Goal: Task Accomplishment & Management: Manage account settings

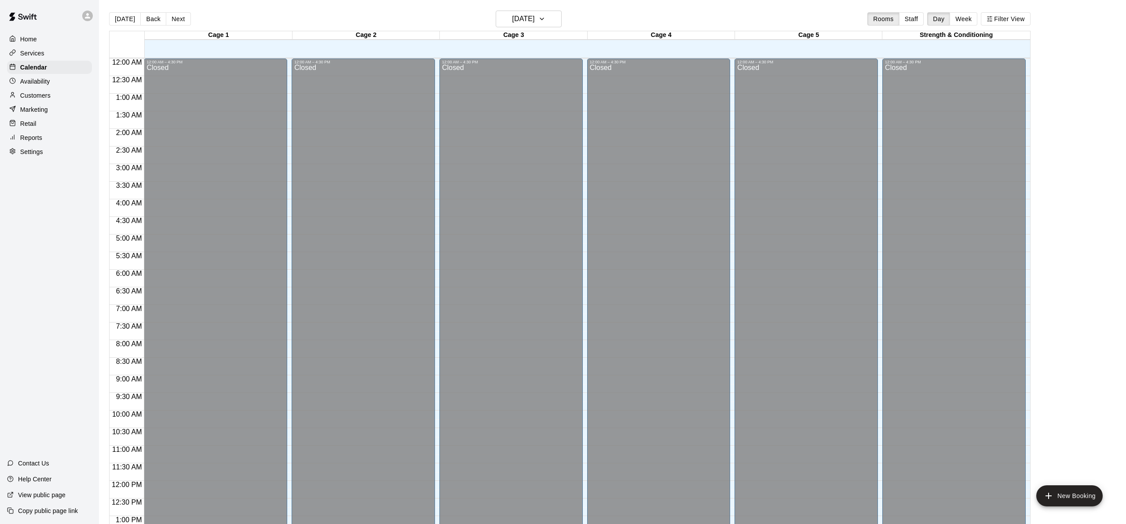
scroll to position [343, 0]
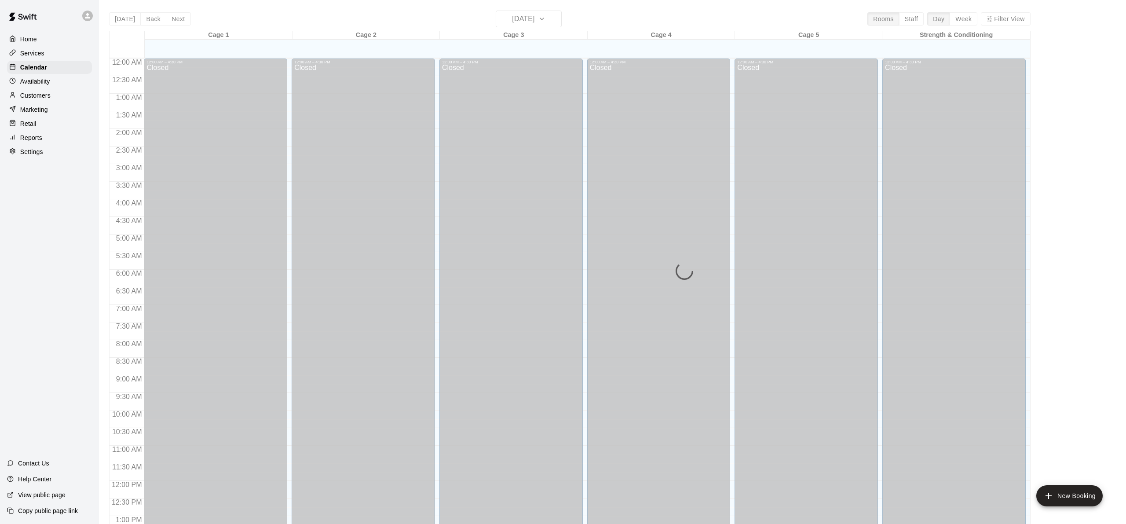
scroll to position [343, 0]
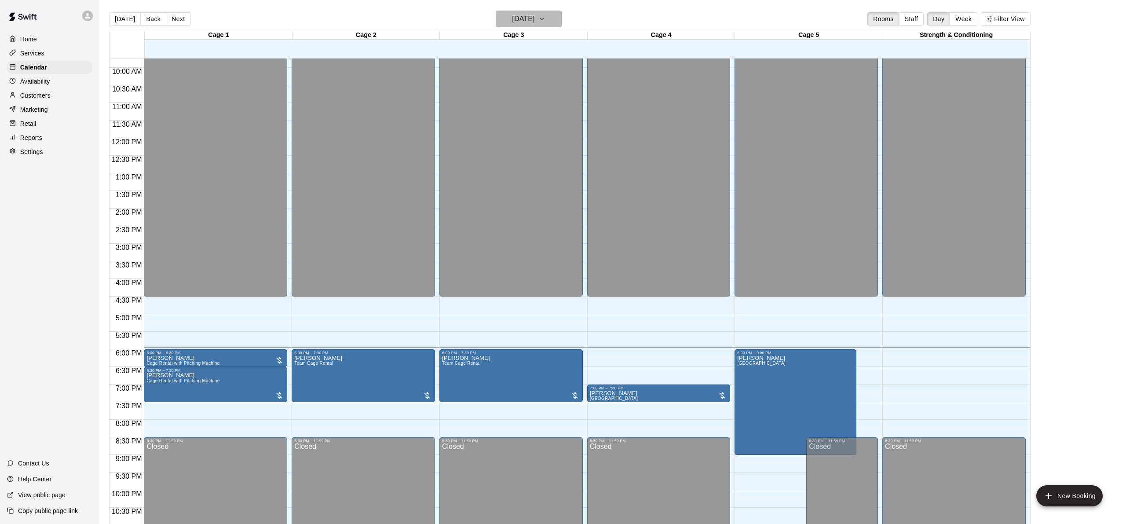
click at [545, 17] on icon "button" at bounding box center [541, 19] width 7 height 11
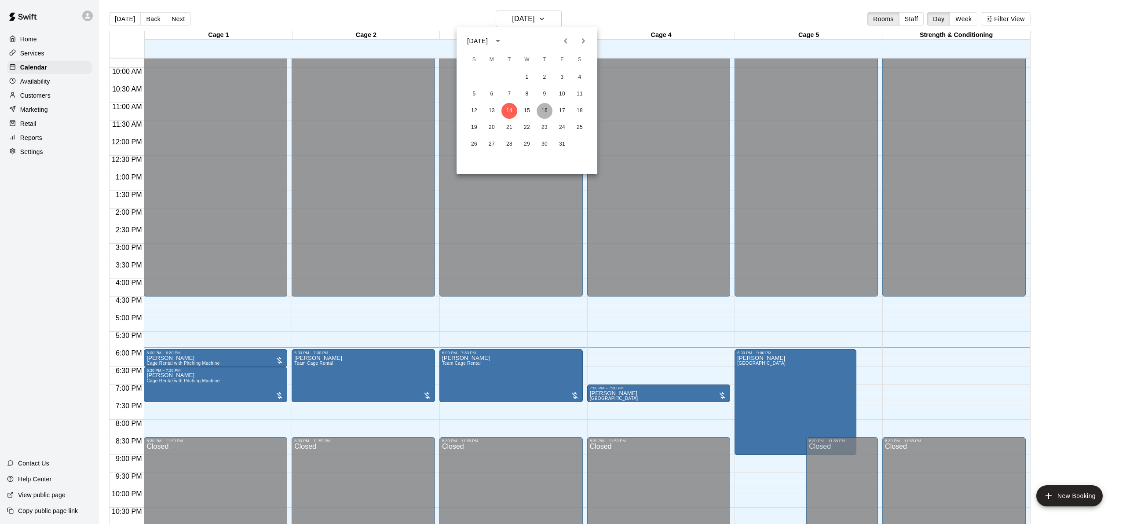
click at [542, 109] on button "16" at bounding box center [545, 111] width 16 height 16
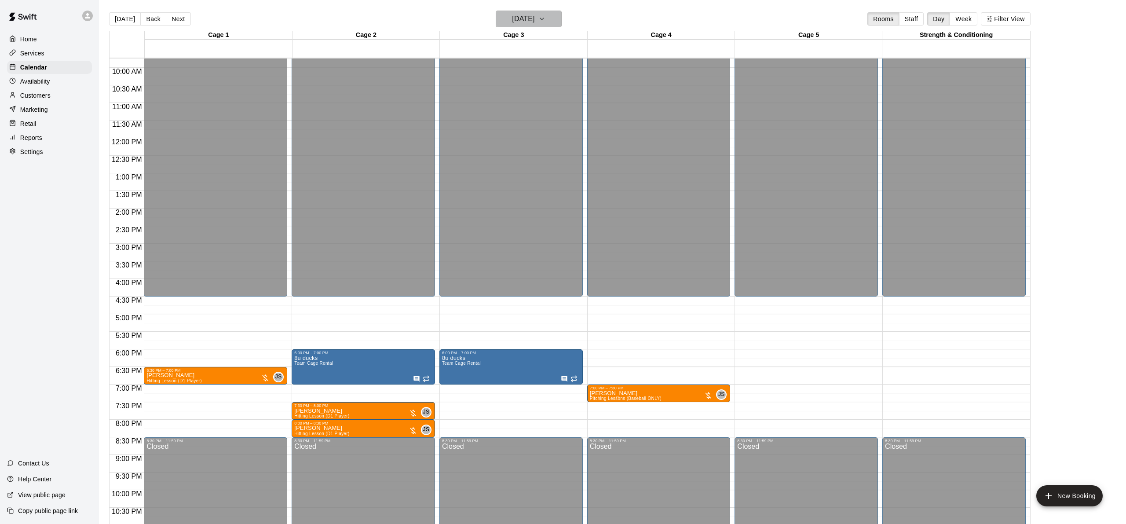
click at [527, 25] on h6 "Thursday Oct 16" at bounding box center [523, 19] width 22 height 12
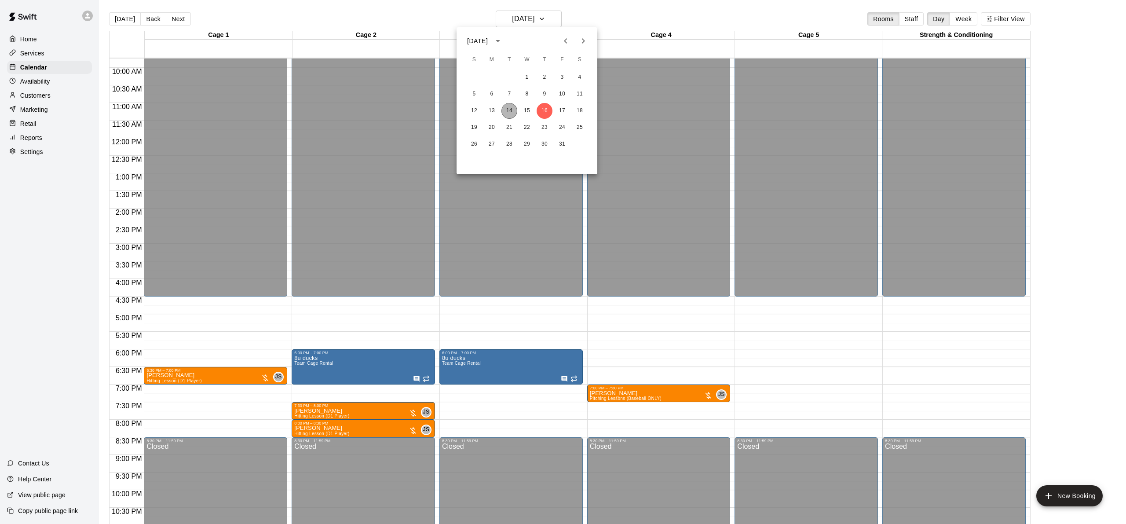
click at [508, 110] on button "14" at bounding box center [509, 111] width 16 height 16
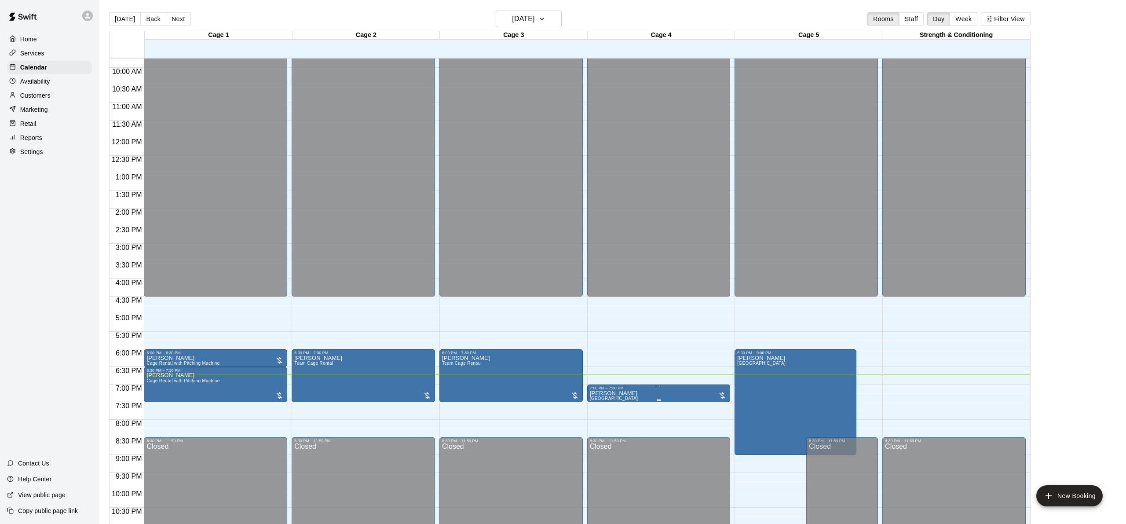
click at [663, 387] on div at bounding box center [659, 386] width 138 height 1
click at [1098, 384] on div at bounding box center [563, 262] width 1126 height 524
click at [534, 13] on h6 "[DATE]" at bounding box center [523, 19] width 22 height 12
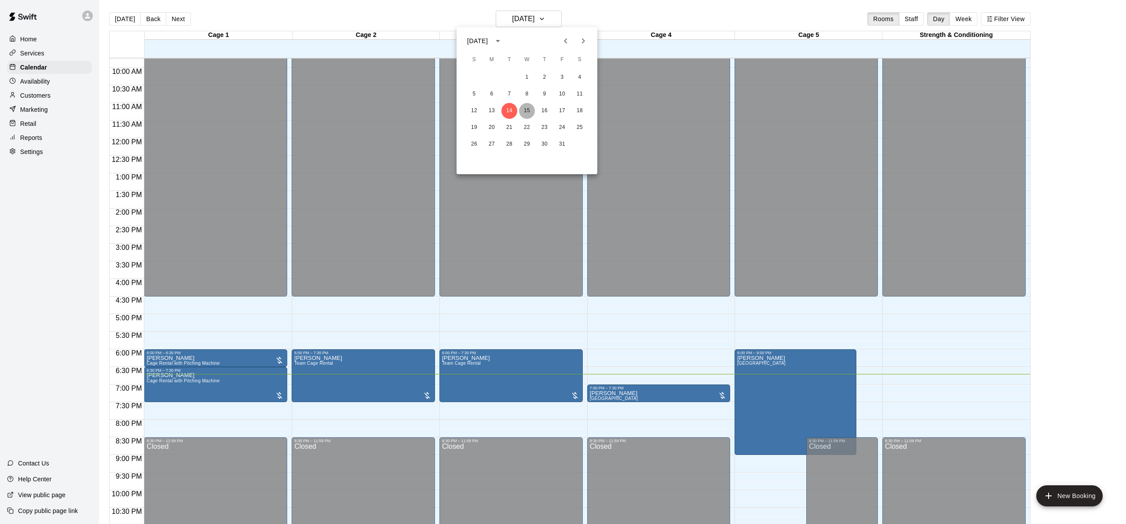
click at [525, 111] on button "15" at bounding box center [527, 111] width 16 height 16
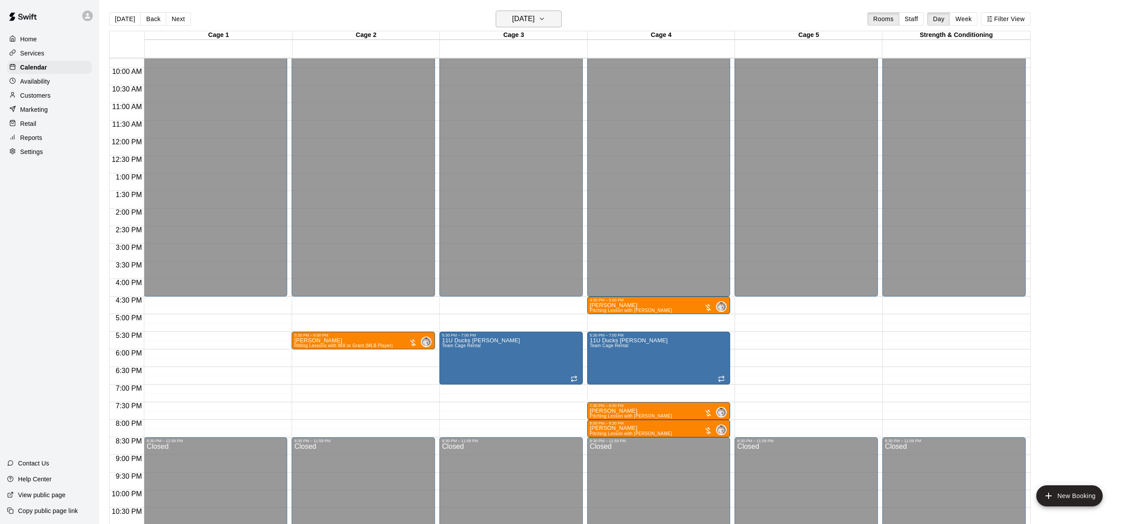
click at [534, 19] on h6 "Wednesday Oct 15" at bounding box center [523, 19] width 22 height 12
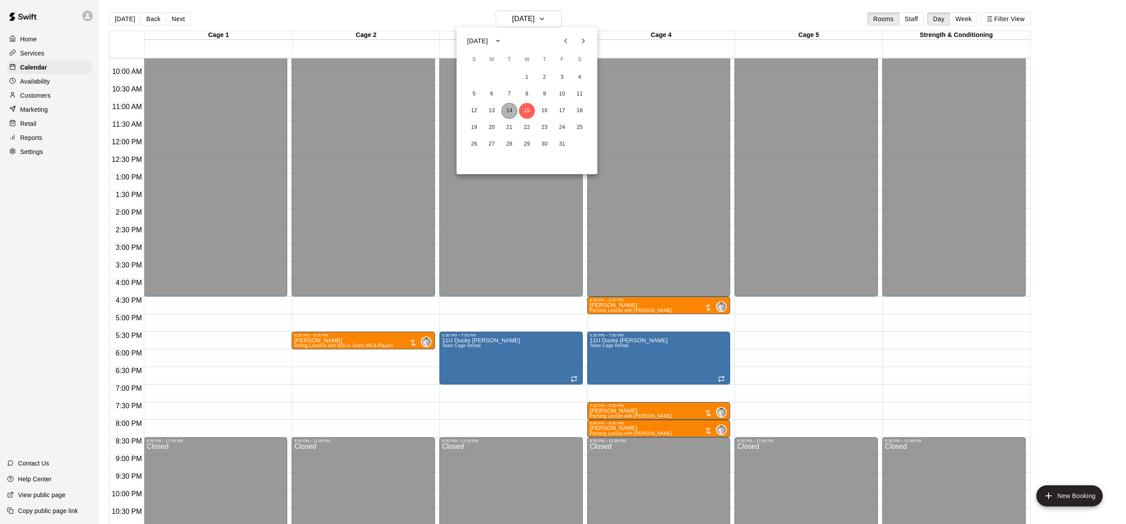
click at [512, 112] on button "14" at bounding box center [509, 111] width 16 height 16
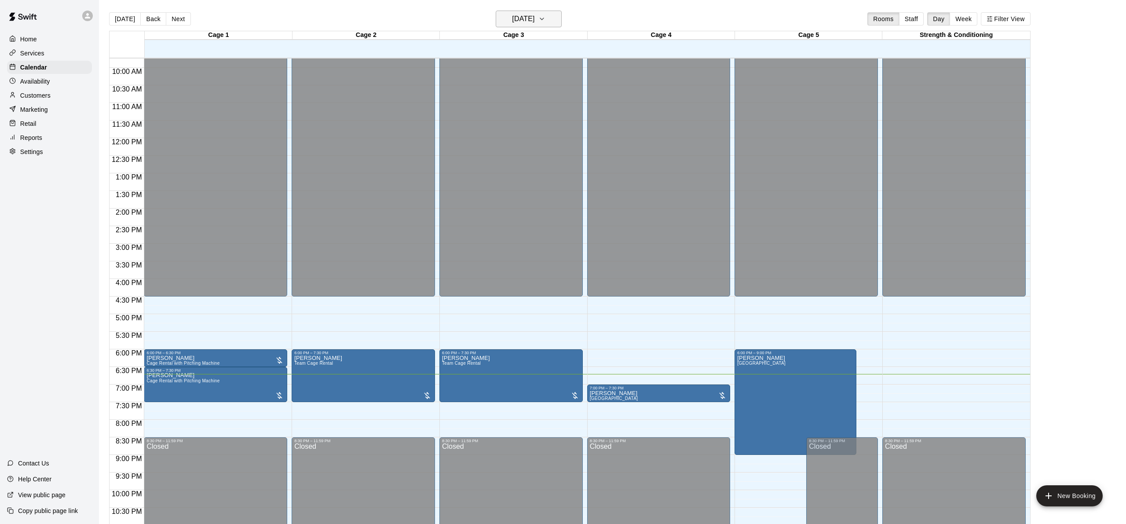
click at [548, 13] on button "[DATE]" at bounding box center [529, 19] width 66 height 17
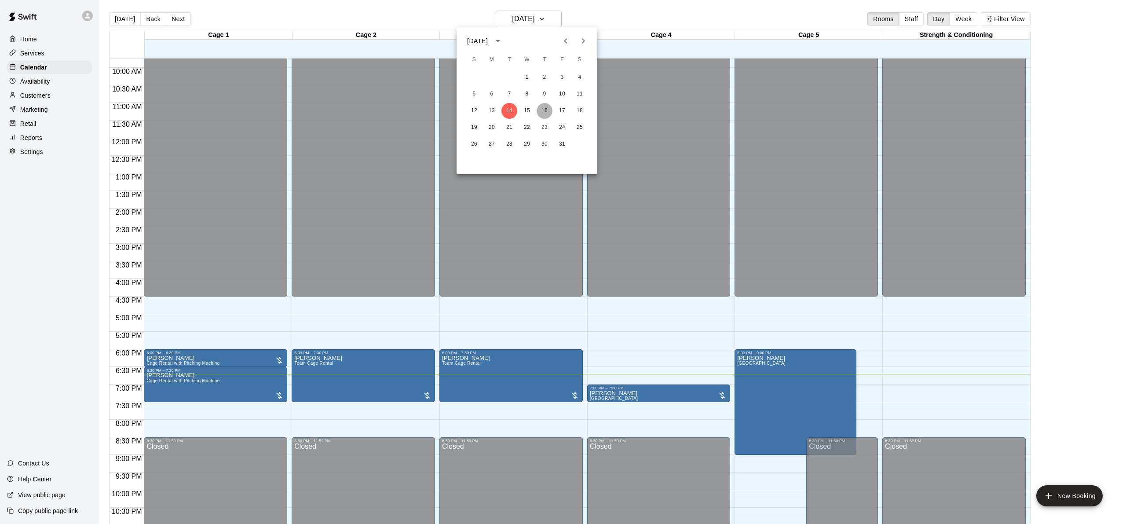
click at [542, 108] on button "16" at bounding box center [545, 111] width 16 height 16
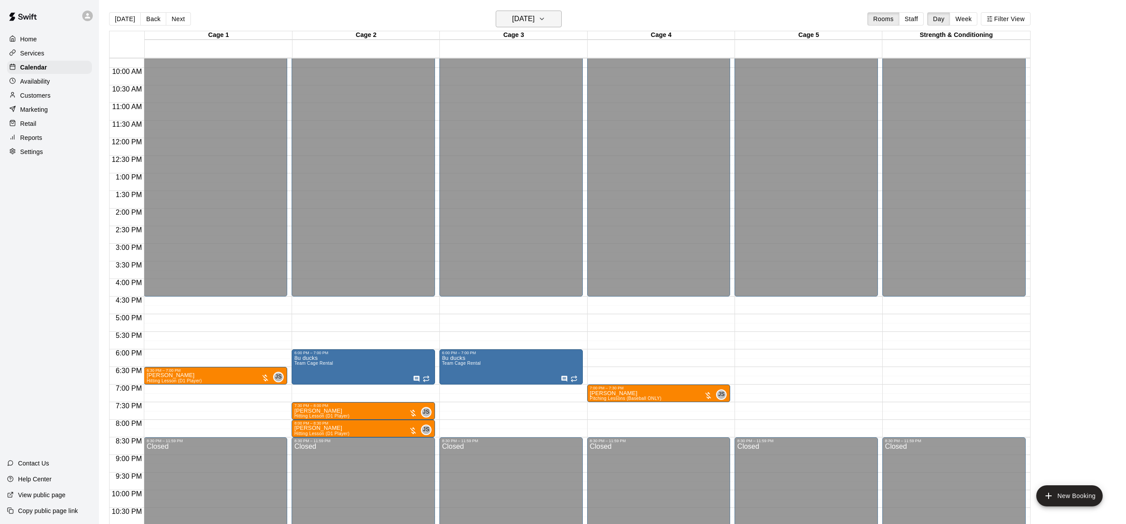
click at [534, 21] on h6 "Thursday Oct 16" at bounding box center [523, 19] width 22 height 12
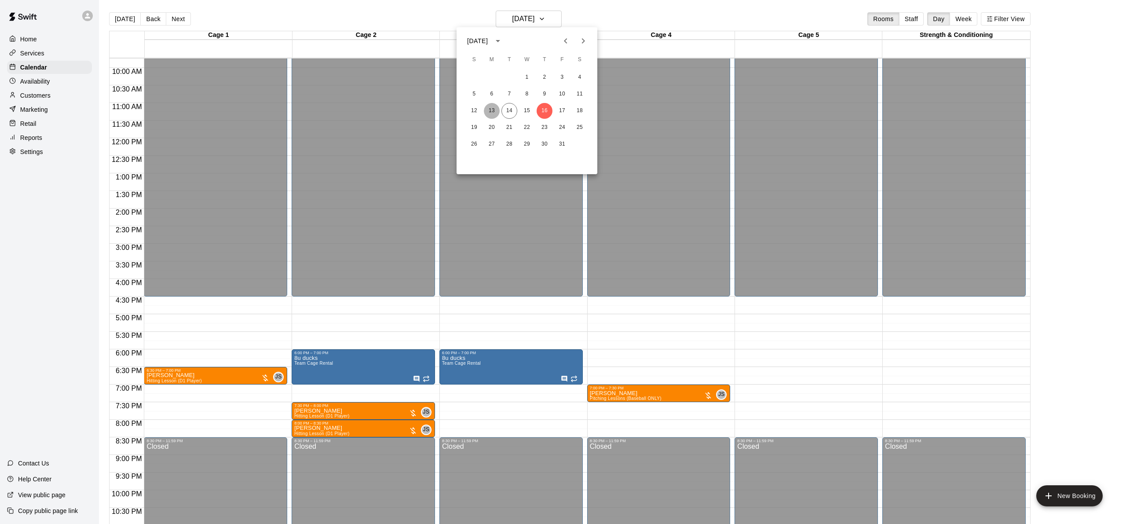
click at [490, 109] on button "13" at bounding box center [492, 111] width 16 height 16
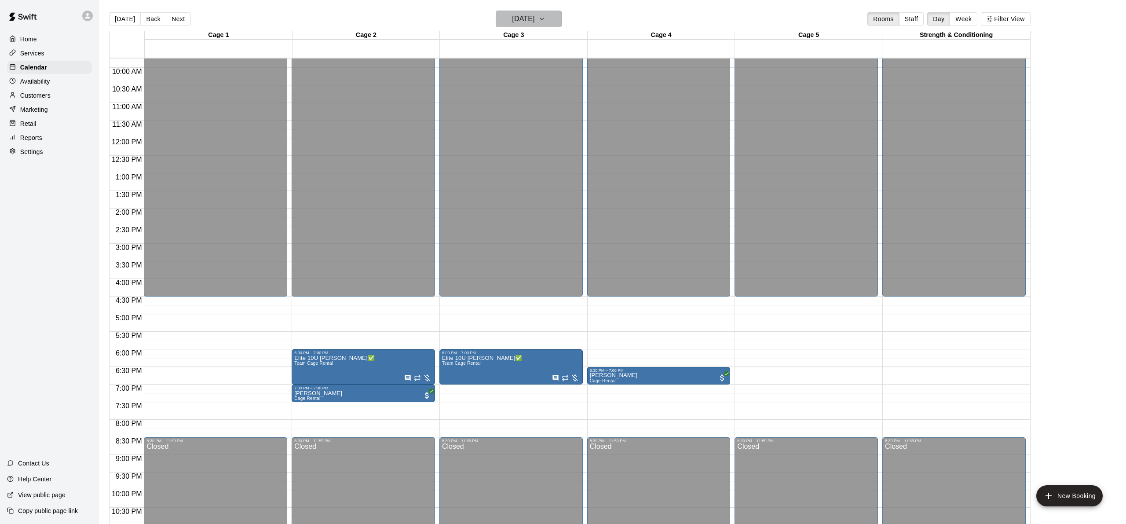
click at [521, 15] on h6 "Monday Oct 13" at bounding box center [523, 19] width 22 height 12
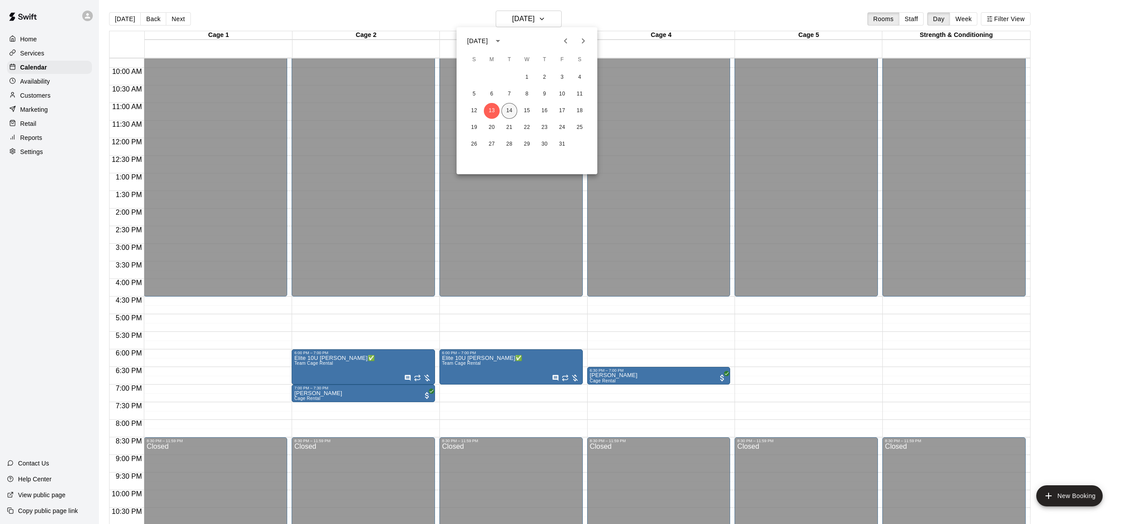
click at [507, 110] on button "14" at bounding box center [509, 111] width 16 height 16
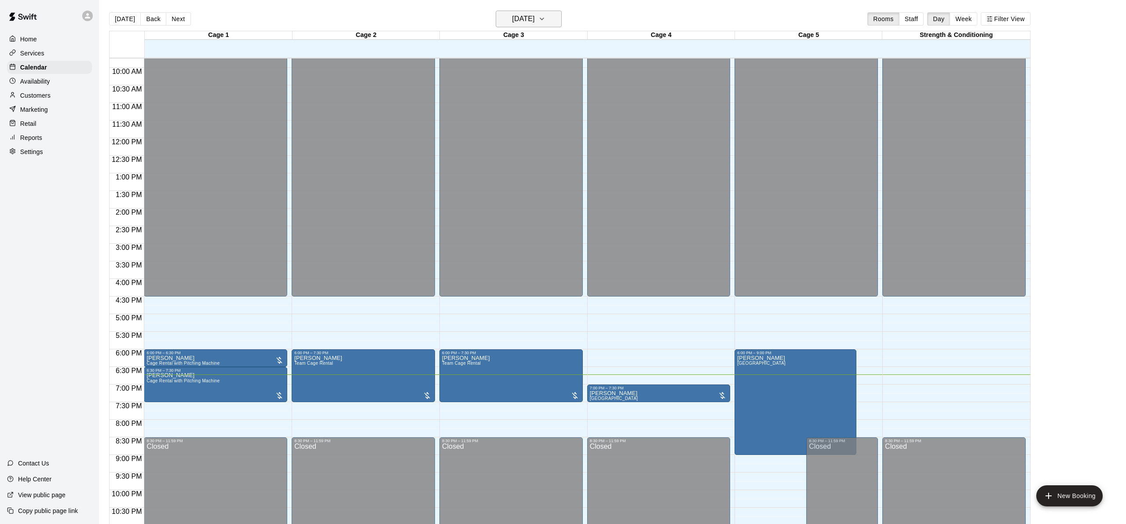
click at [526, 21] on h6 "[DATE]" at bounding box center [523, 19] width 22 height 12
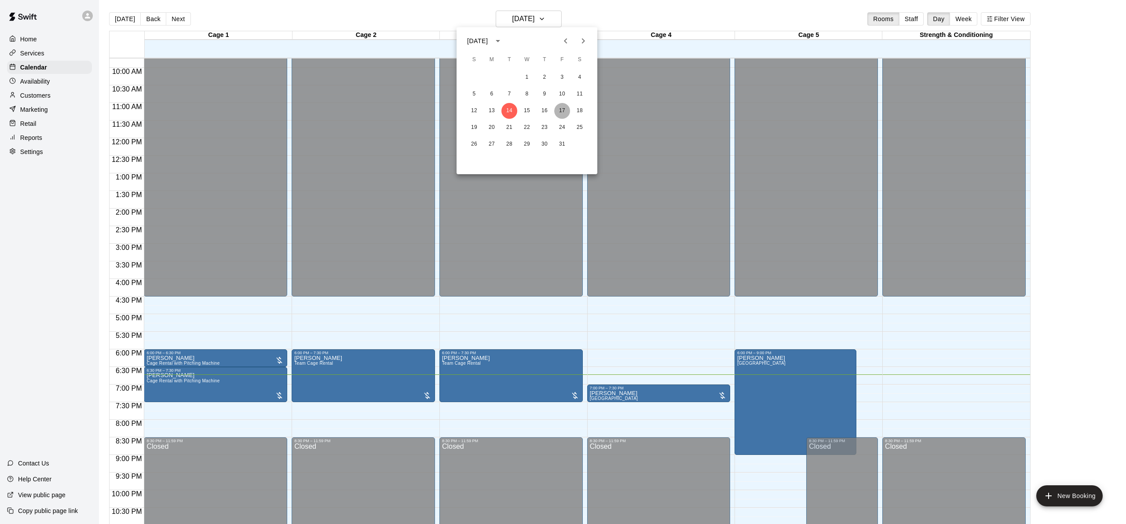
click at [566, 109] on button "17" at bounding box center [562, 111] width 16 height 16
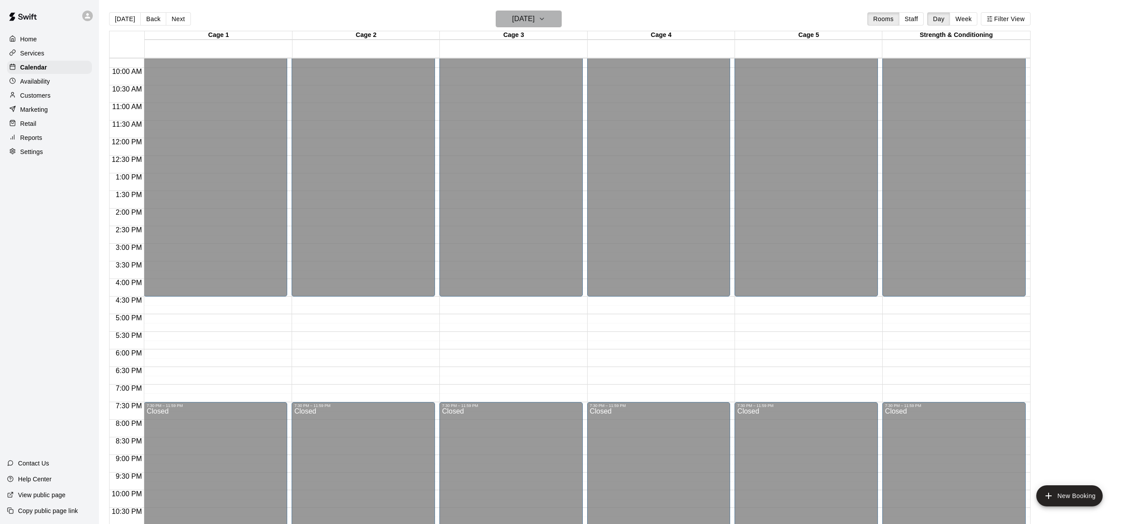
click at [534, 18] on h6 "Friday Oct 17" at bounding box center [523, 19] width 22 height 12
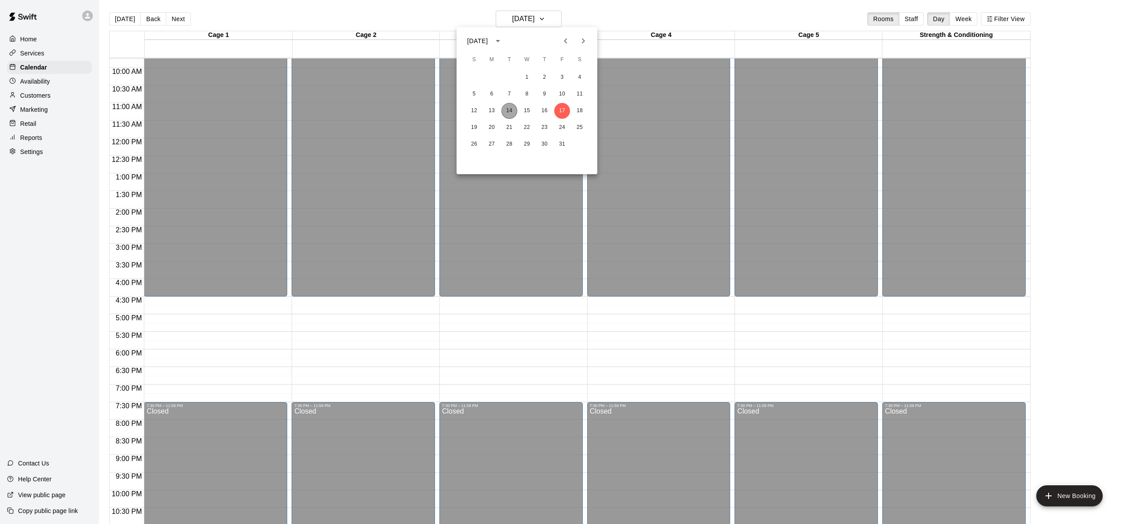
drag, startPoint x: 510, startPoint y: 110, endPoint x: 546, endPoint y: 300, distance: 193.0
click at [509, 110] on button "14" at bounding box center [509, 111] width 16 height 16
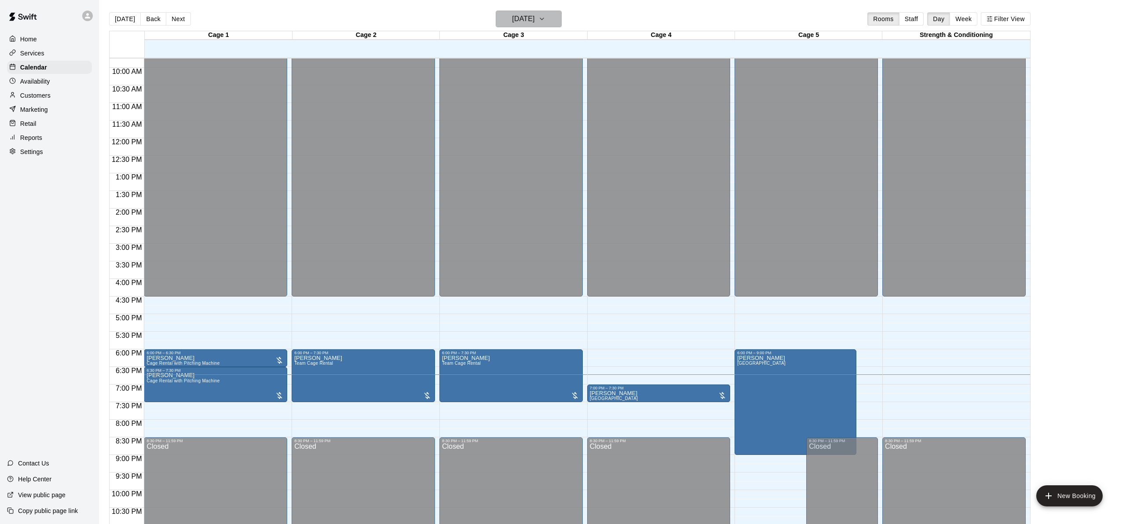
click at [538, 11] on button "[DATE]" at bounding box center [529, 19] width 66 height 17
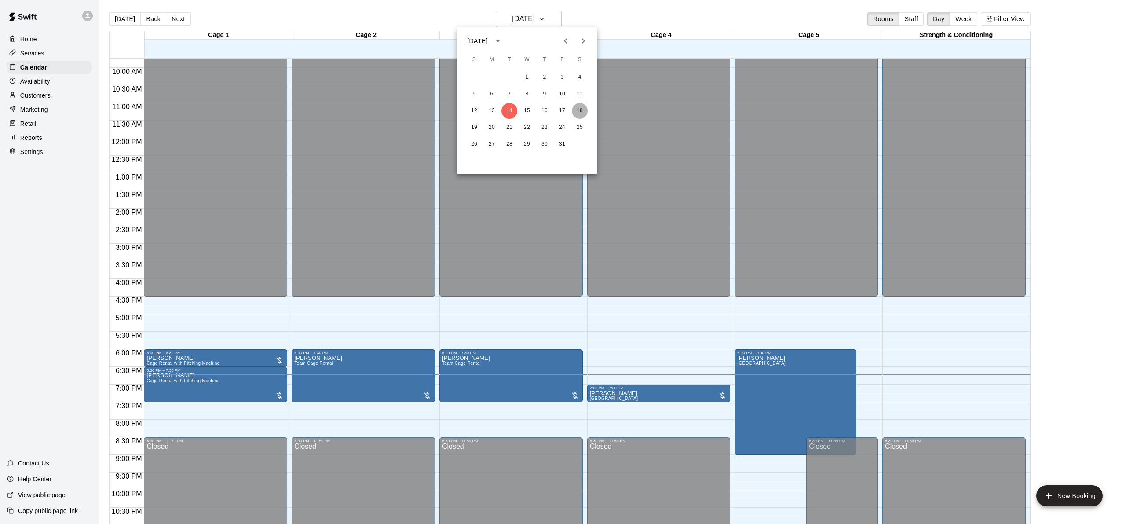
click at [578, 112] on button "18" at bounding box center [580, 111] width 16 height 16
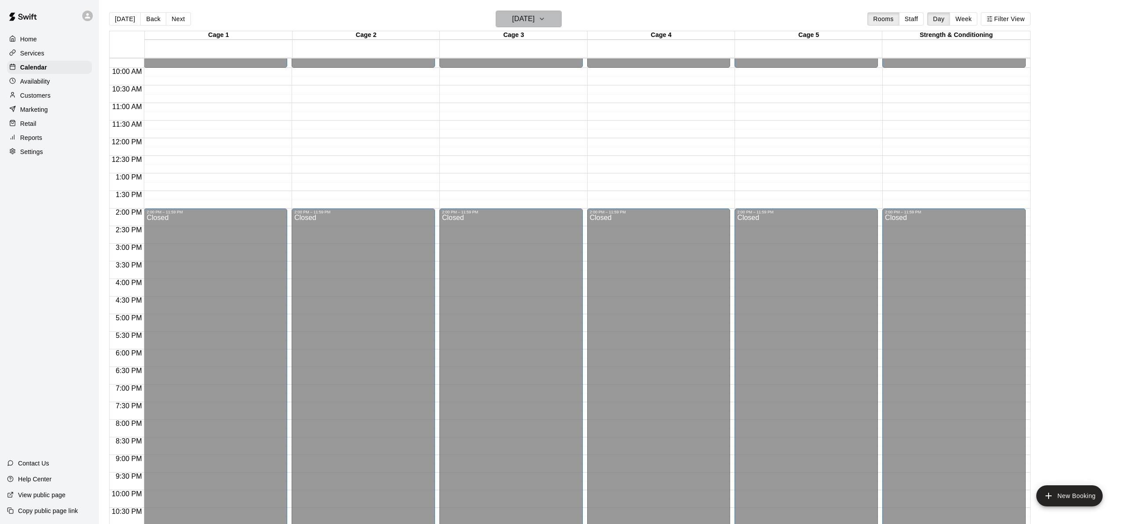
click at [548, 23] on button "Saturday Oct 18" at bounding box center [529, 19] width 66 height 17
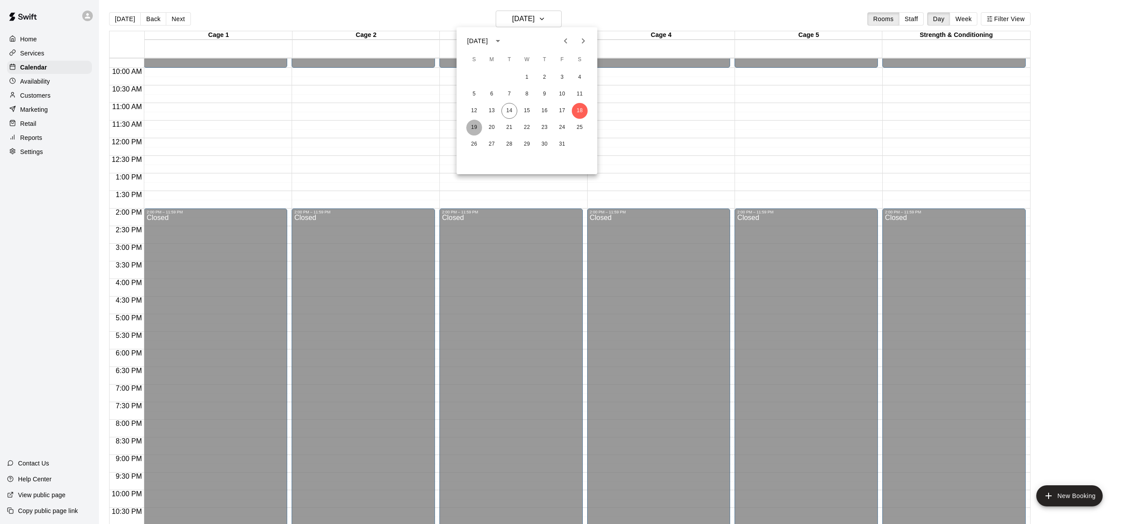
click at [476, 131] on button "19" at bounding box center [474, 128] width 16 height 16
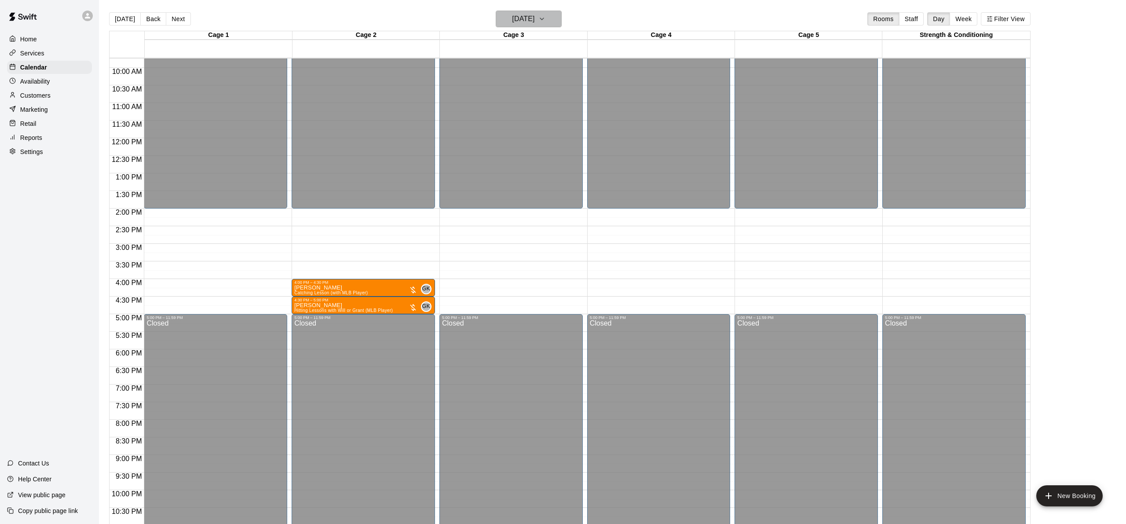
click at [526, 22] on h6 "Sunday Oct 19" at bounding box center [523, 19] width 22 height 12
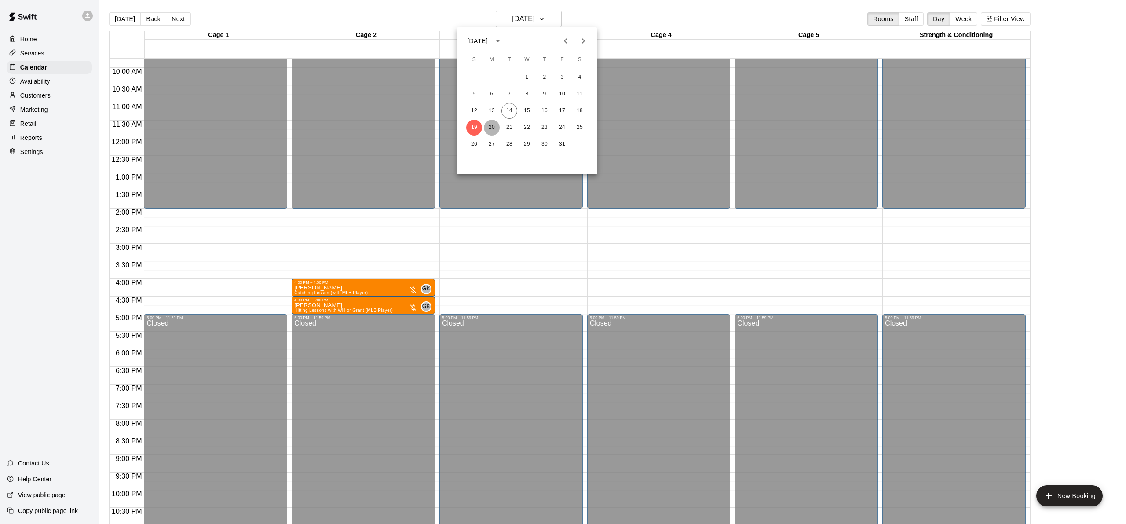
click at [489, 124] on button "20" at bounding box center [492, 128] width 16 height 16
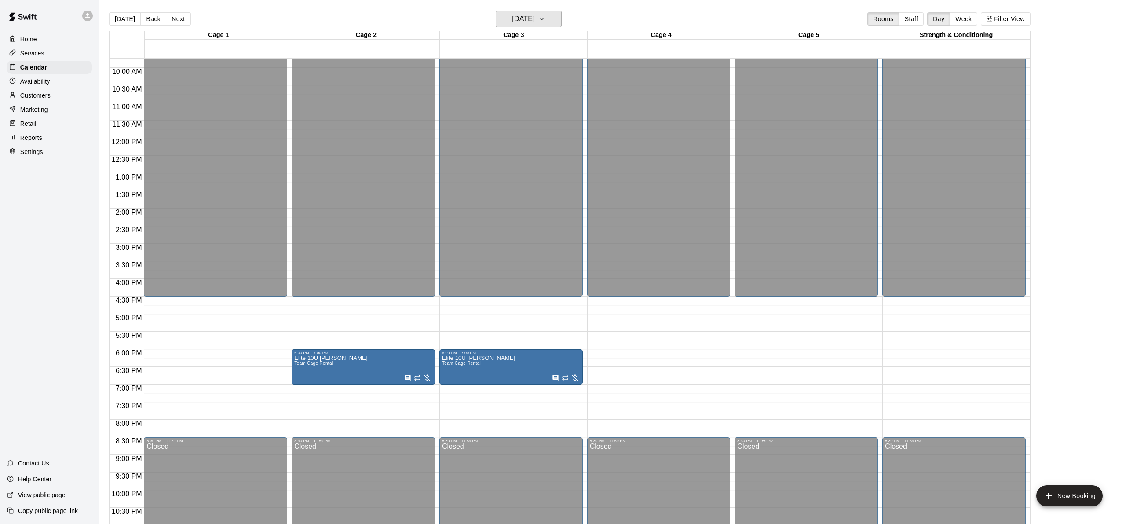
click at [526, 22] on h6 "Monday Oct 20" at bounding box center [523, 19] width 22 height 12
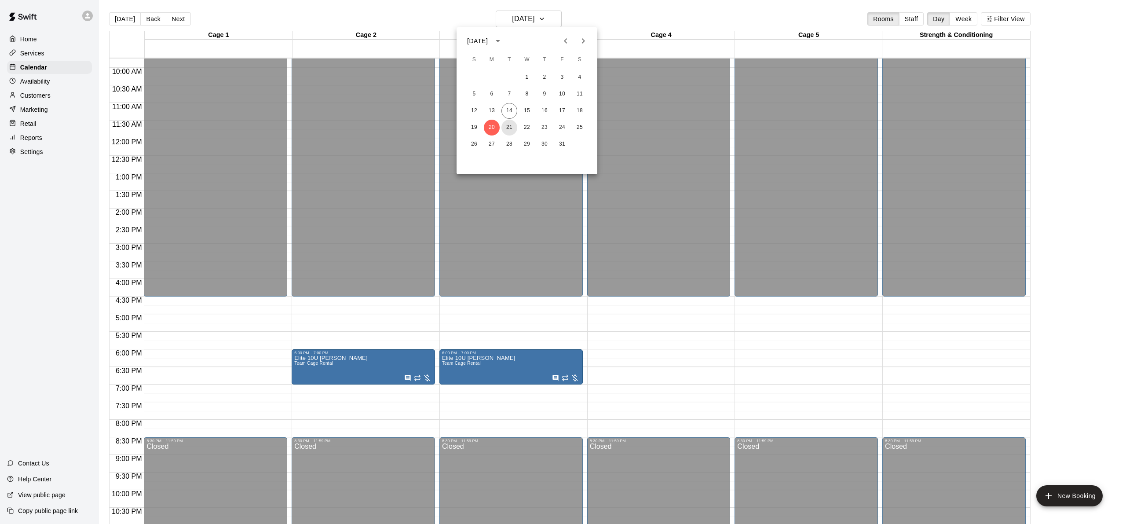
drag, startPoint x: 512, startPoint y: 123, endPoint x: 518, endPoint y: 108, distance: 16.6
click at [512, 123] on button "21" at bounding box center [509, 128] width 16 height 16
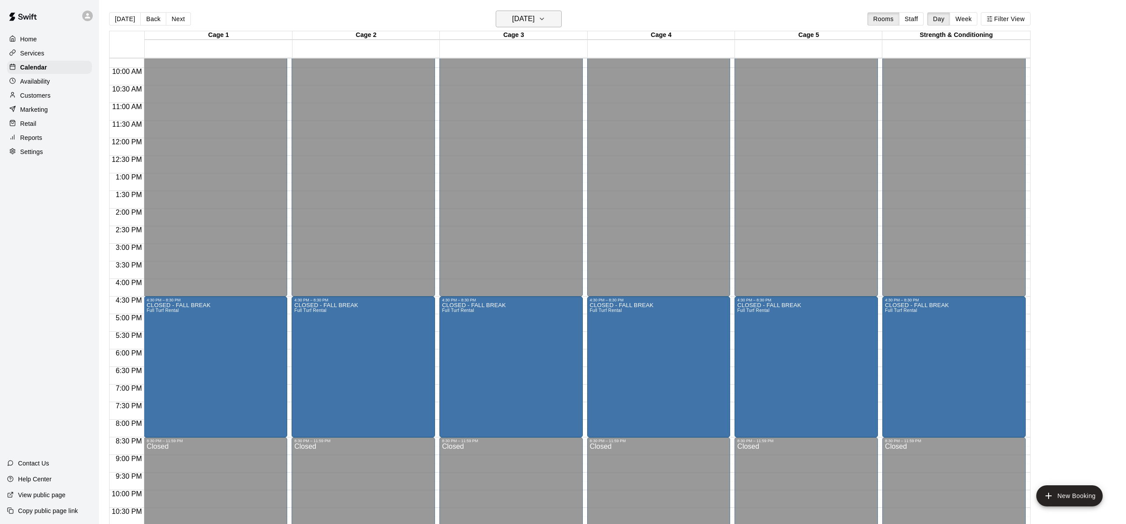
click at [534, 17] on h6 "Tuesday Oct 21" at bounding box center [523, 19] width 22 height 12
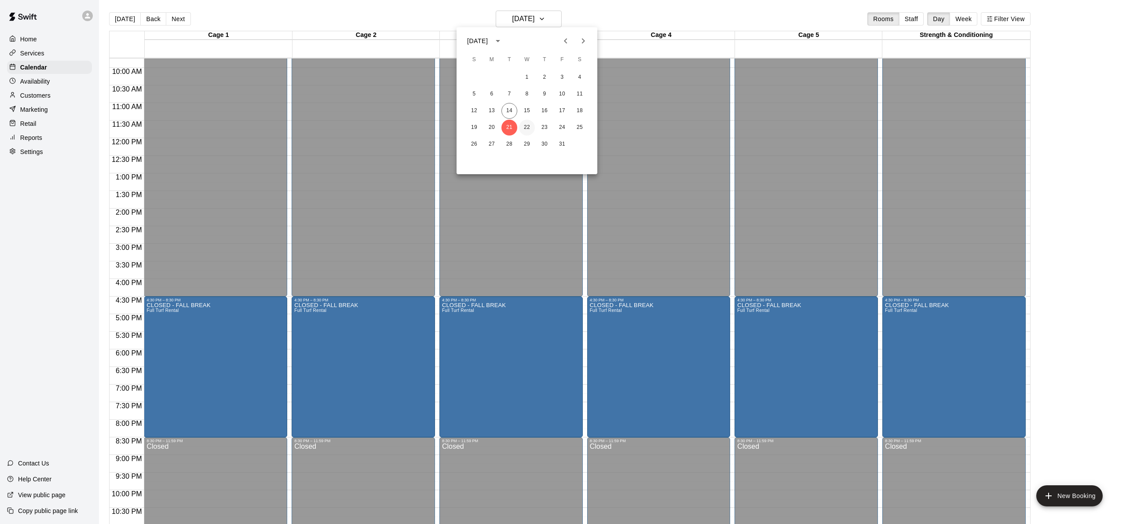
click at [531, 130] on button "22" at bounding box center [527, 128] width 16 height 16
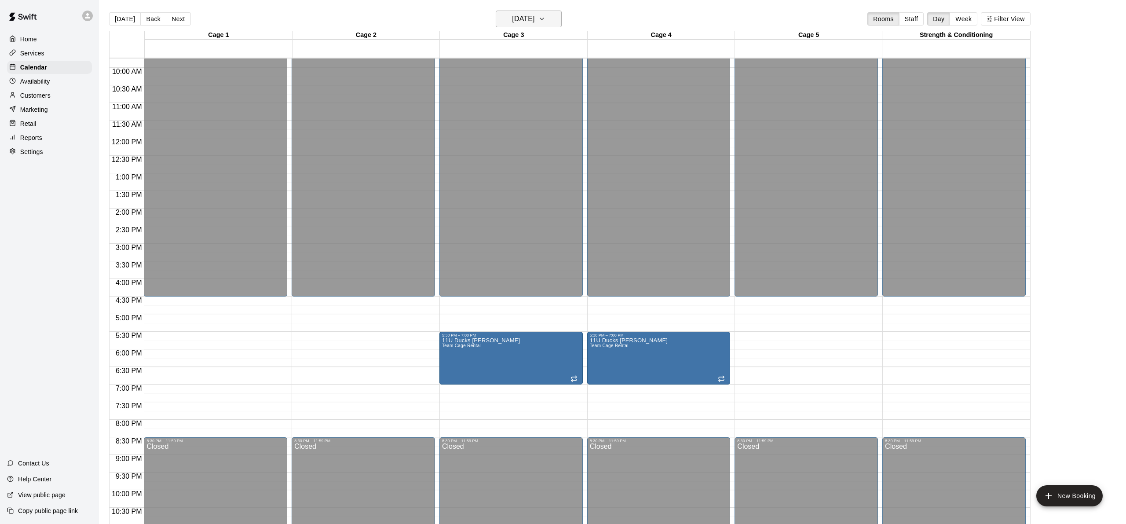
click at [542, 25] on button "Wednesday Oct 22" at bounding box center [529, 19] width 66 height 17
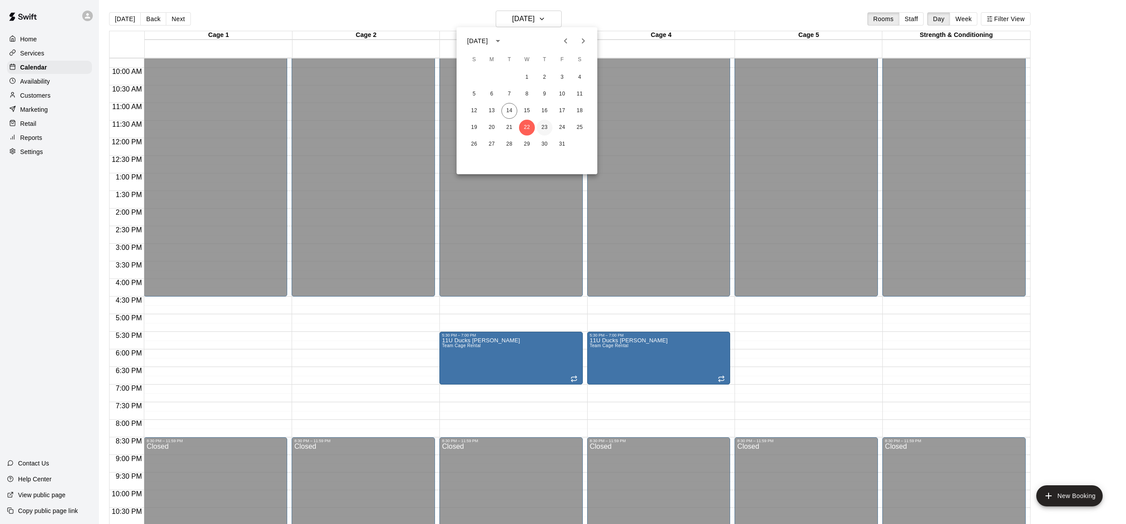
click at [547, 124] on button "23" at bounding box center [545, 128] width 16 height 16
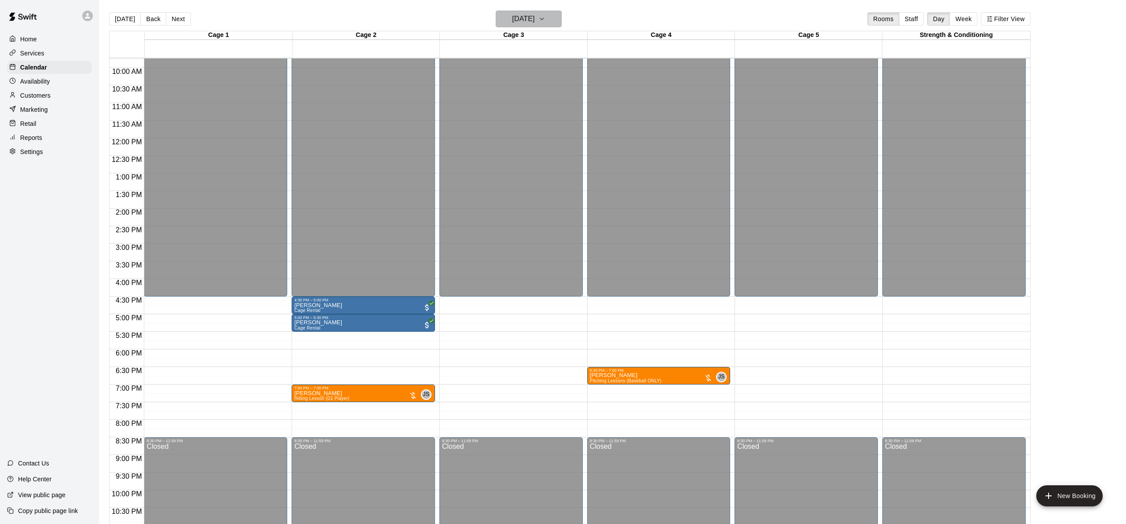
click at [534, 20] on h6 "Thursday Oct 23" at bounding box center [523, 19] width 22 height 12
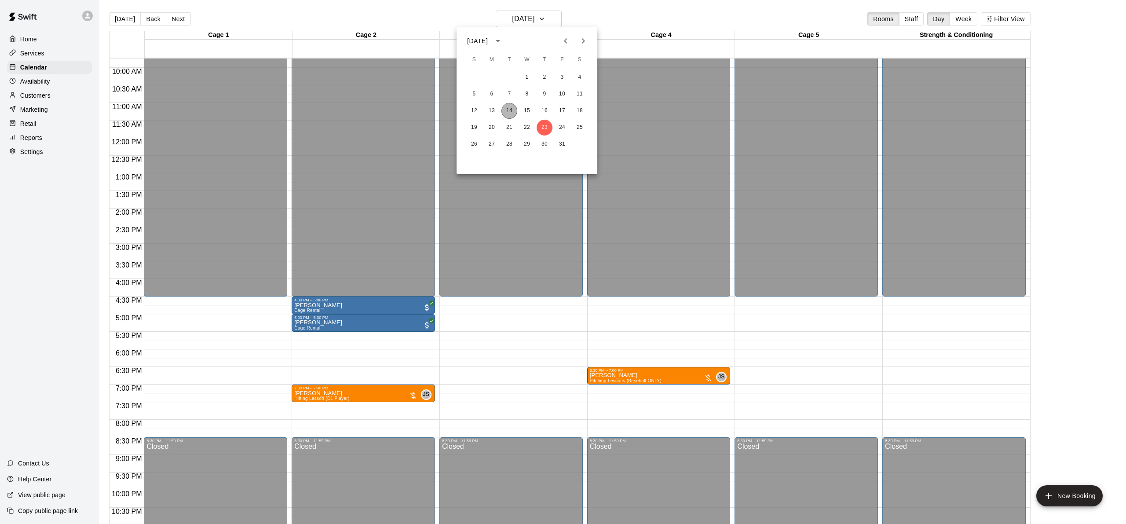
click at [512, 107] on button "14" at bounding box center [509, 111] width 16 height 16
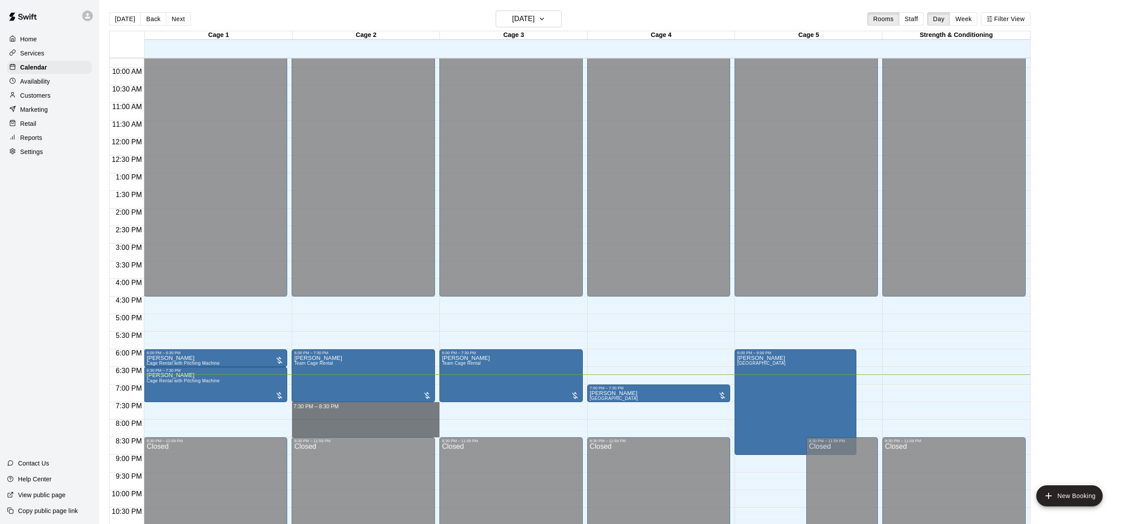
drag, startPoint x: 339, startPoint y: 408, endPoint x: 345, endPoint y: 431, distance: 23.8
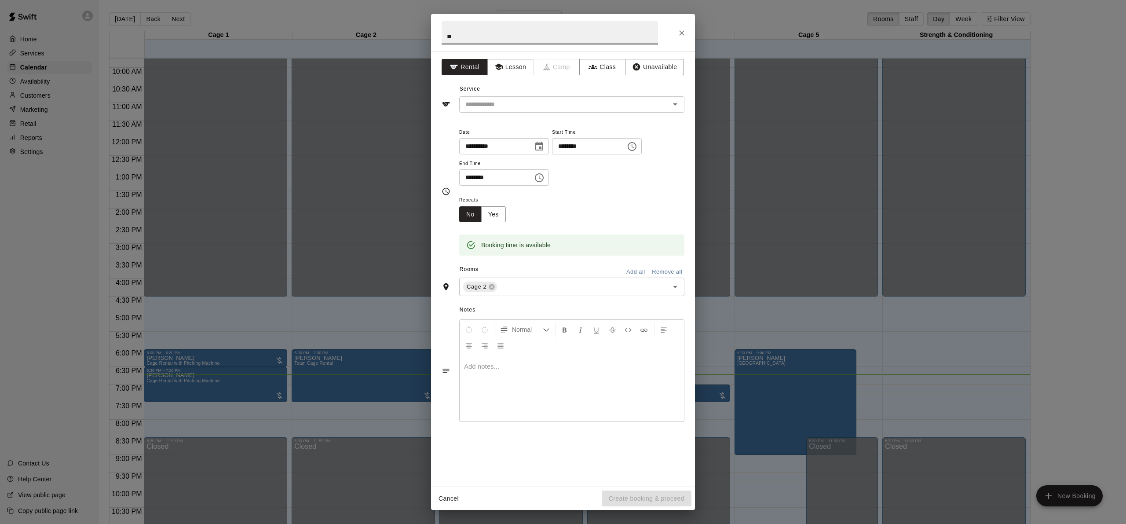
type input "*"
click at [686, 31] on button "Close" at bounding box center [682, 33] width 16 height 16
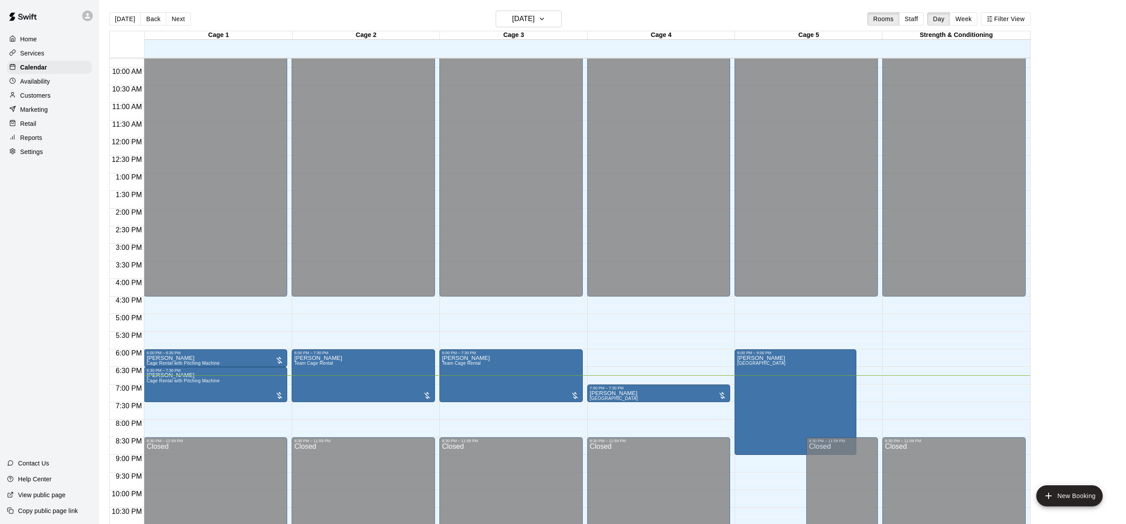
click at [50, 94] on p "Customers" at bounding box center [35, 95] width 30 height 9
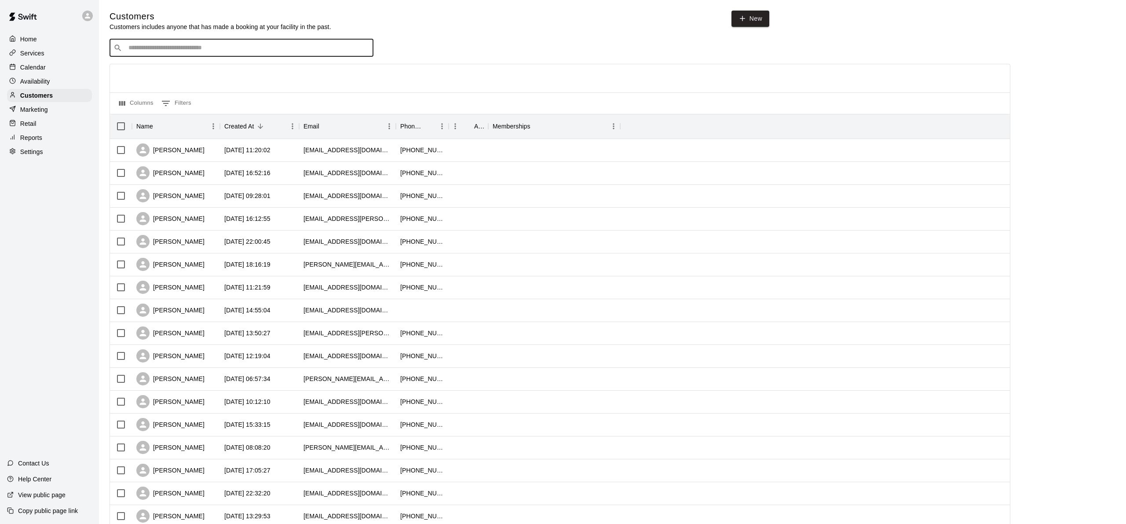
click at [274, 45] on input "Search customers by name or email" at bounding box center [248, 48] width 244 height 9
type input "****"
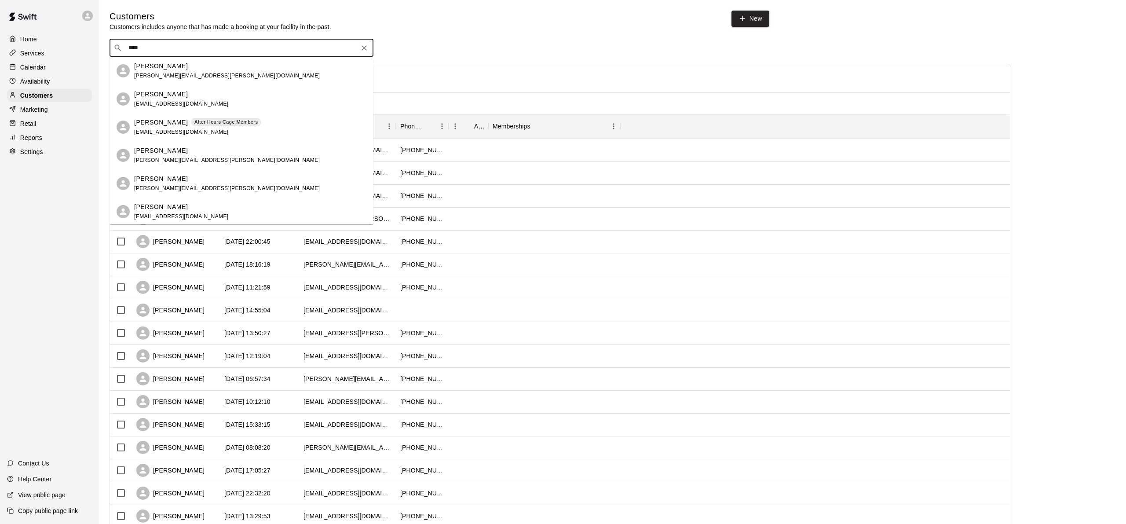
click at [362, 47] on icon "Clear" at bounding box center [364, 47] width 5 height 5
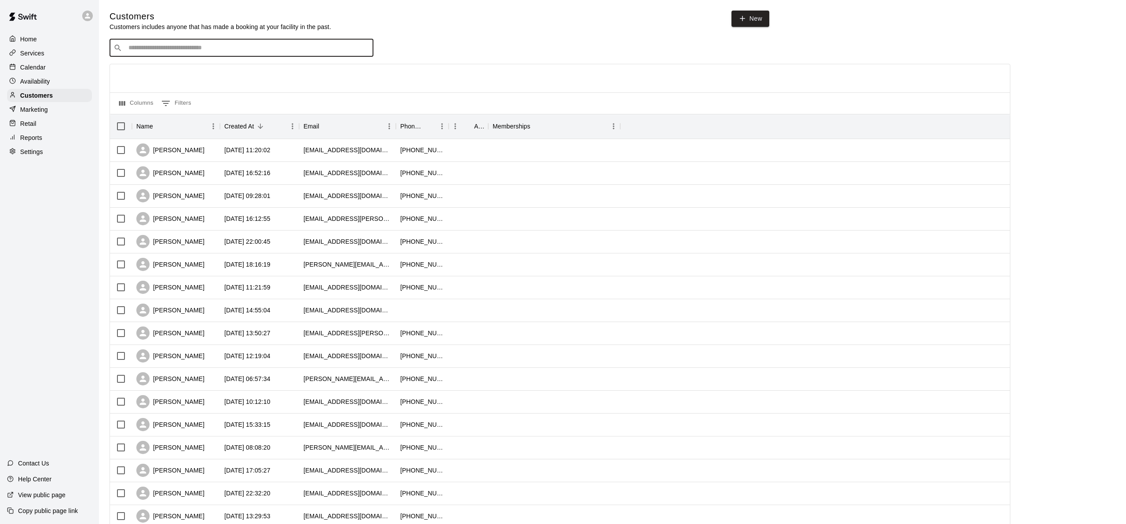
click at [31, 68] on p "Calendar" at bounding box center [33, 67] width 26 height 9
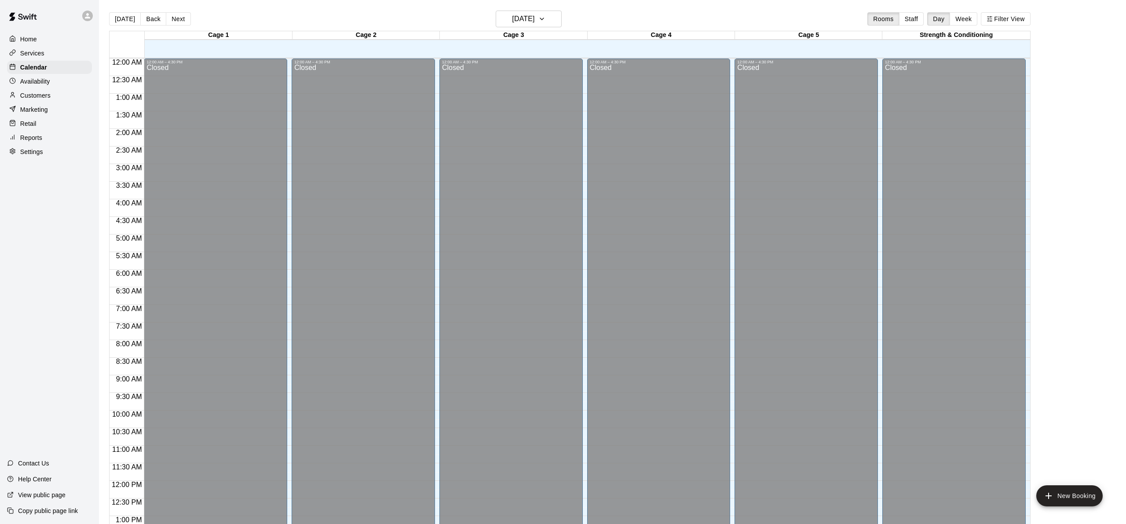
scroll to position [343, 0]
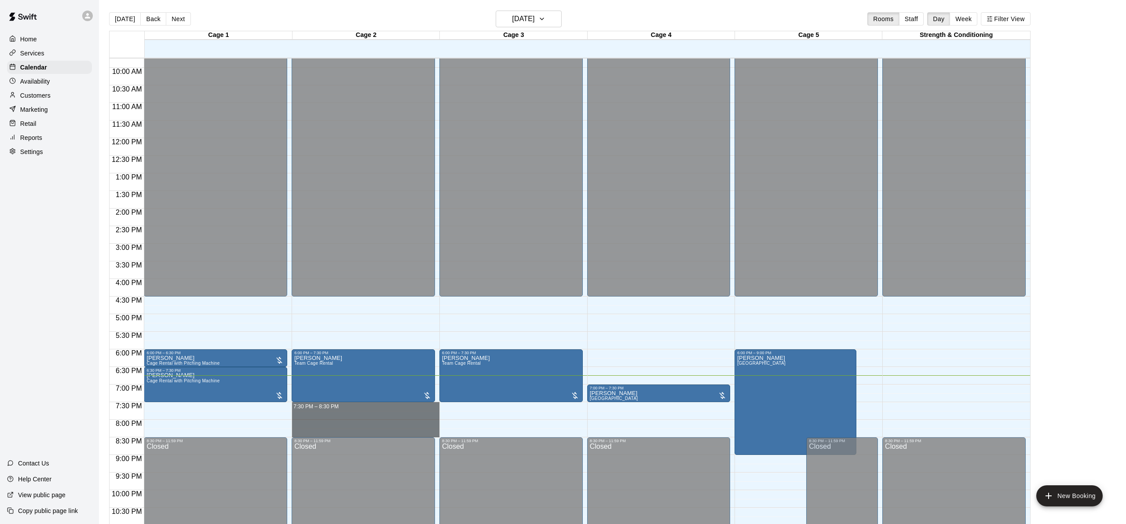
drag, startPoint x: 355, startPoint y: 408, endPoint x: 360, endPoint y: 429, distance: 22.1
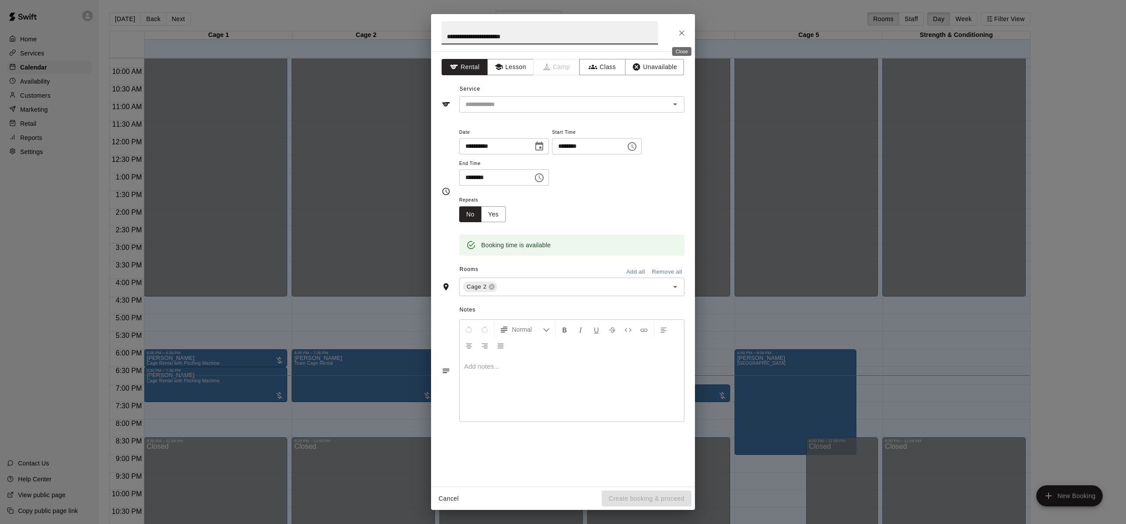
type input "**********"
click at [680, 36] on icon "Close" at bounding box center [681, 33] width 9 height 9
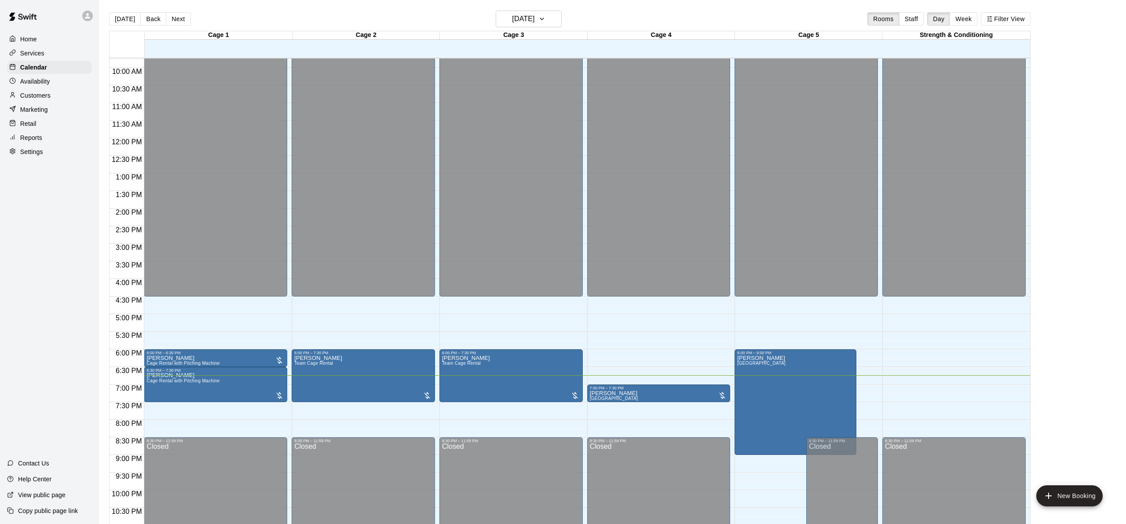
click at [1067, 98] on main "Today Back Next Tuesday Oct 14 Rooms Staff Day Week Filter View Cage 1 14 Tue C…" at bounding box center [612, 273] width 1020 height 524
